Goal: Navigation & Orientation: Find specific page/section

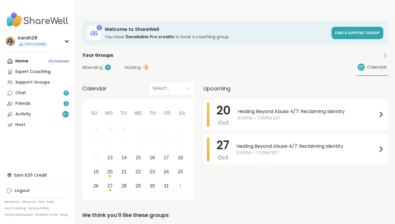
scroll to position [133, 0]
click at [35, 74] on div "Expert Coaching" at bounding box center [32, 72] width 35 height 6
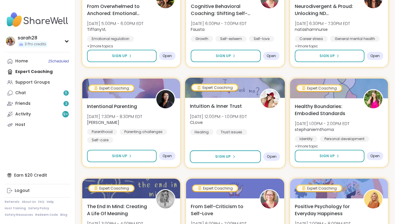
scroll to position [153, 0]
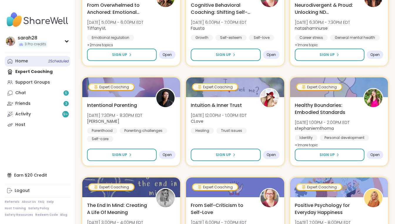
click at [42, 61] on link "Home 2 Scheduled" at bounding box center [37, 61] width 65 height 11
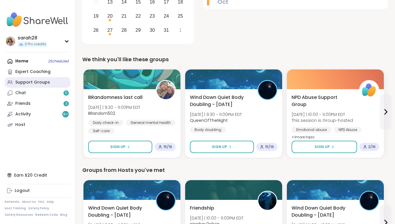
click at [48, 82] on link "Support Groups" at bounding box center [37, 82] width 65 height 11
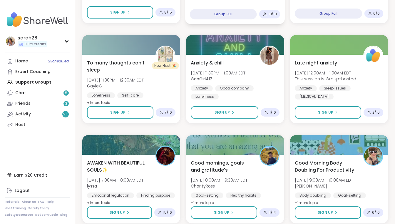
scroll to position [585, 0]
